Goal: Task Accomplishment & Management: Use online tool/utility

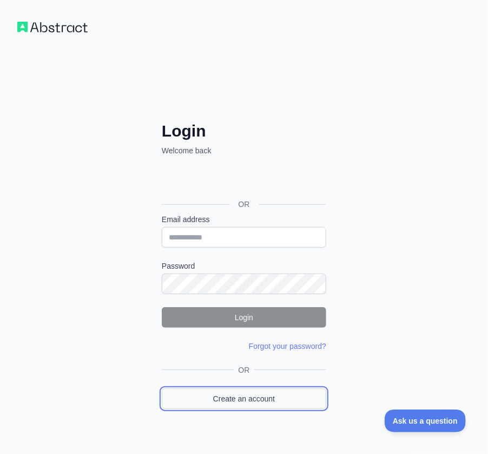
click at [267, 397] on link "Create an account" at bounding box center [244, 398] width 165 height 21
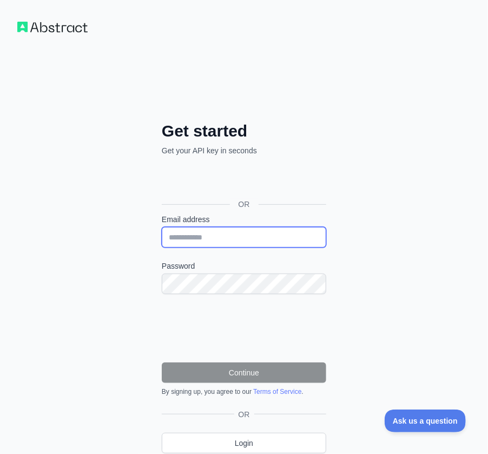
click at [253, 241] on input "Email address" at bounding box center [244, 237] width 165 height 21
paste input "**********"
type input "**********"
click at [214, 268] on label "Password" at bounding box center [244, 265] width 165 height 11
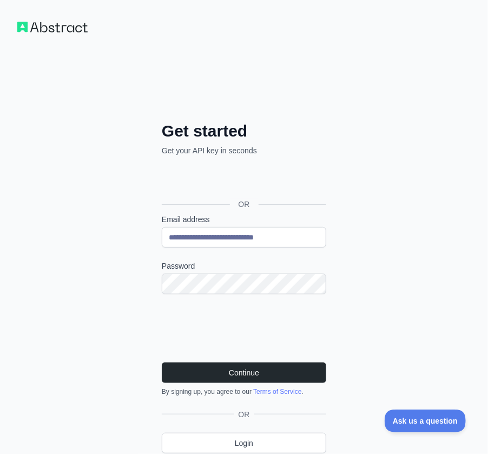
click at [401, 284] on div "**********" at bounding box center [244, 257] width 488 height 514
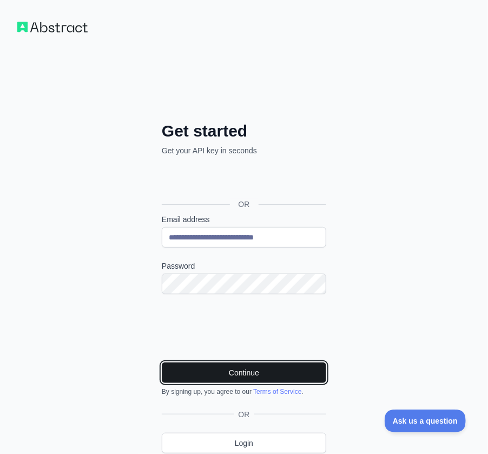
click at [280, 366] on button "Continue" at bounding box center [244, 372] width 165 height 21
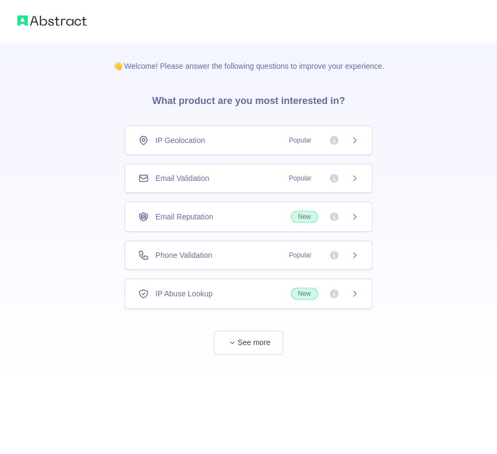
click at [238, 177] on div "Email Validation Popular" at bounding box center [248, 178] width 221 height 11
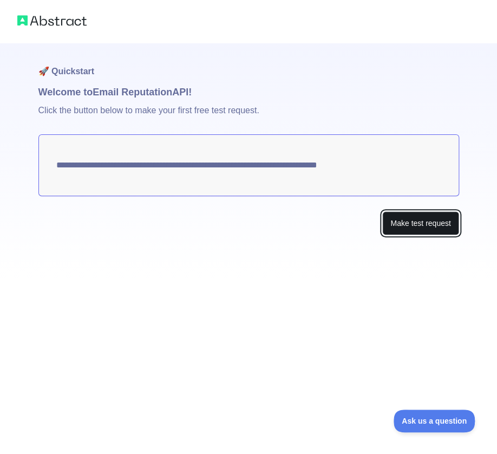
click at [396, 219] on button "Make test request" at bounding box center [420, 223] width 76 height 24
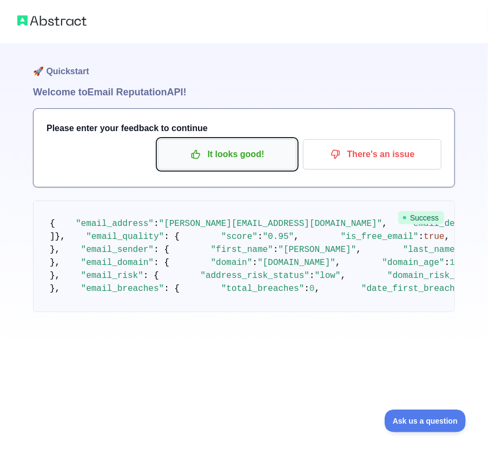
click at [240, 145] on p "It looks good!" at bounding box center [227, 154] width 122 height 18
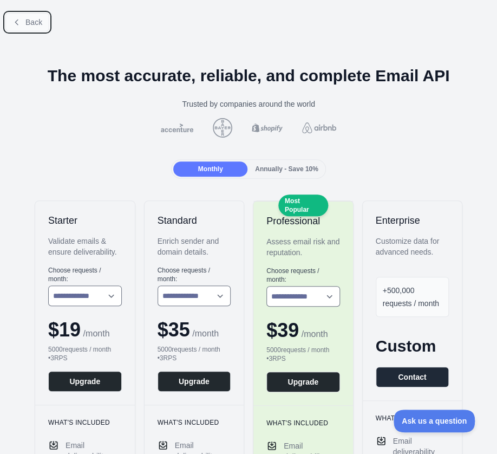
click at [28, 20] on span "Back" at bounding box center [33, 22] width 17 height 9
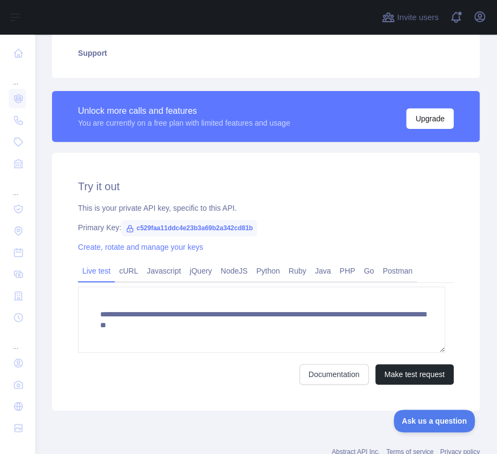
scroll to position [290, 0]
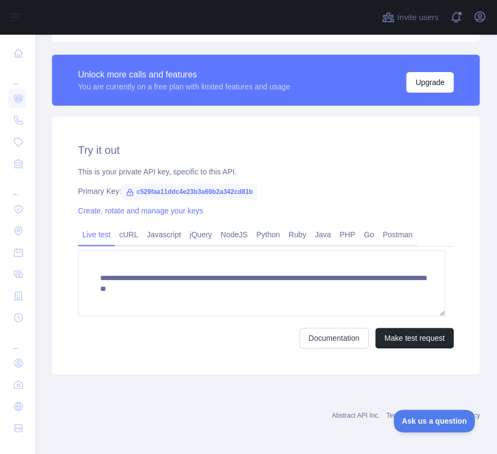
click at [227, 189] on span "c529faa11ddc4e23b3a69b2a342cd81b" at bounding box center [189, 191] width 136 height 16
copy span "c529faa11ddc4e23b3a69b2a342cd81b"
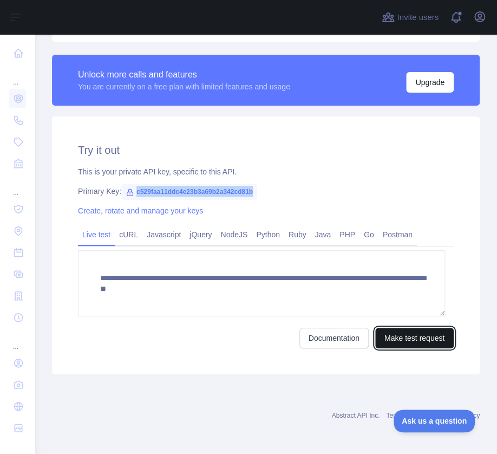
click at [420, 334] on button "Make test request" at bounding box center [414, 337] width 78 height 21
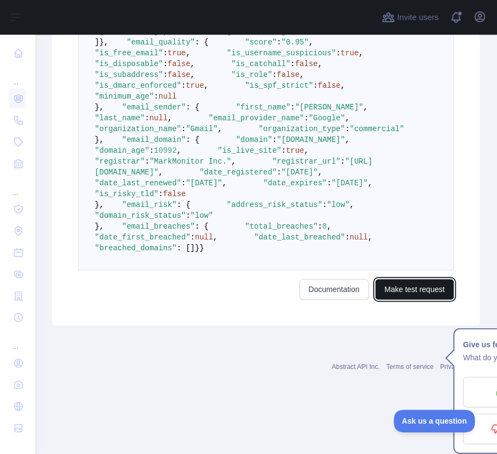
scroll to position [950, 0]
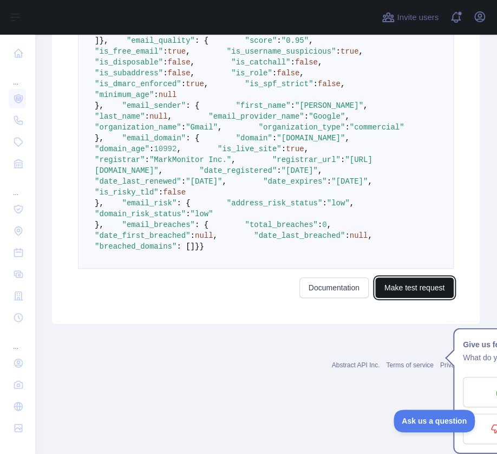
click at [416, 298] on button "Make test request" at bounding box center [414, 287] width 78 height 21
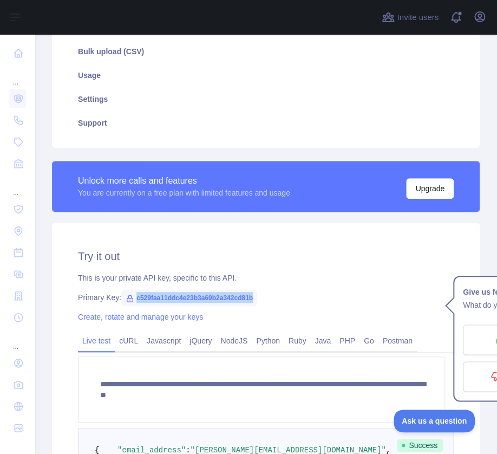
scroll to position [139, 0]
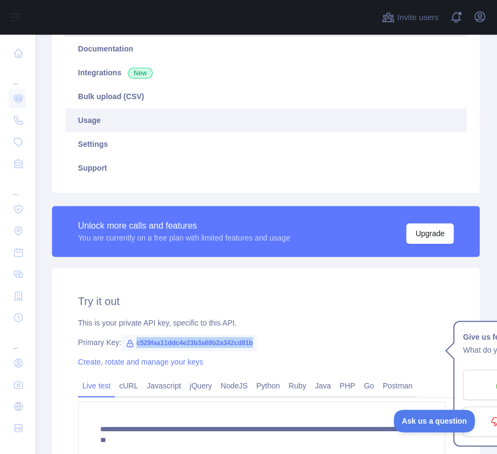
click at [327, 124] on link "Usage" at bounding box center [266, 120] width 402 height 24
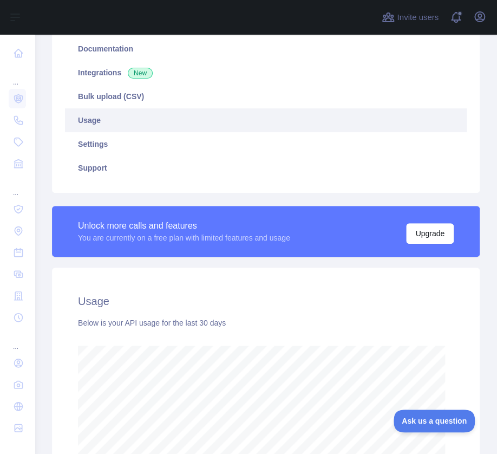
scroll to position [418, 454]
